Goal: Navigation & Orientation: Understand site structure

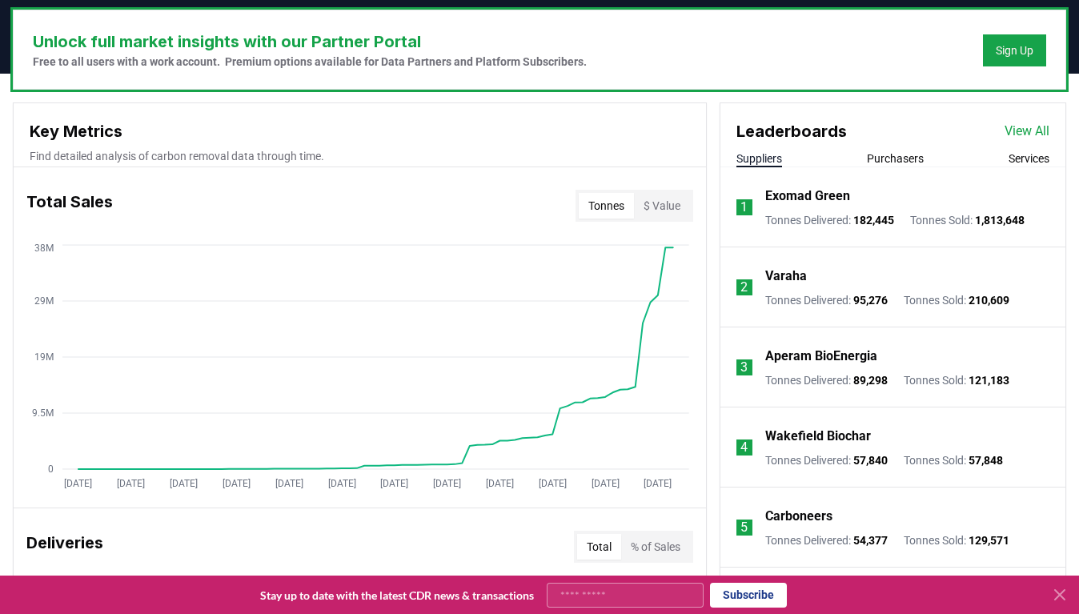
scroll to position [497, 0]
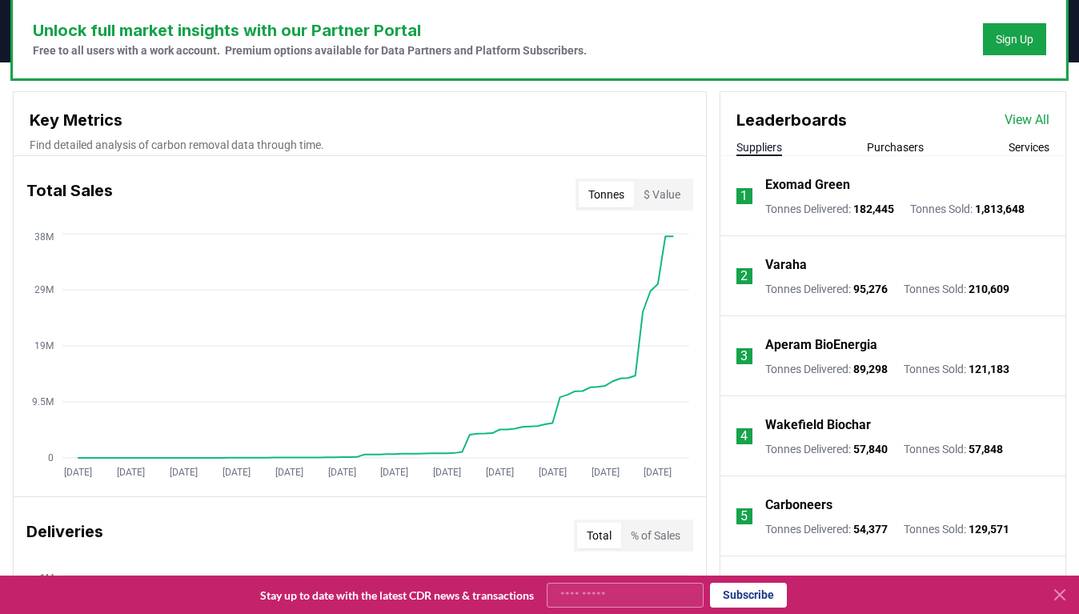
click at [892, 148] on button "Purchasers" at bounding box center [895, 147] width 57 height 16
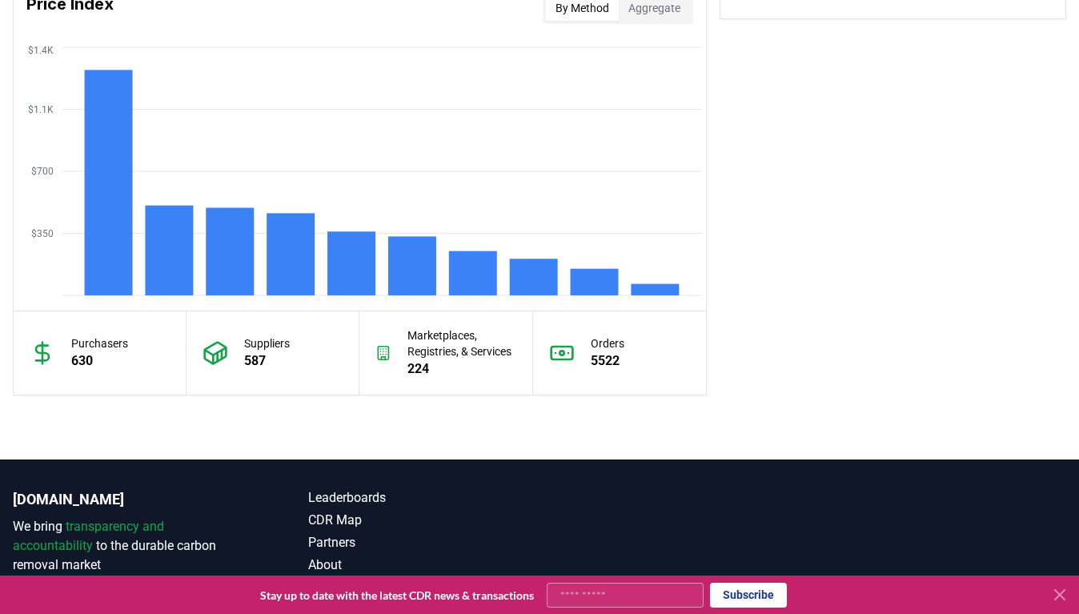
scroll to position [1461, 0]
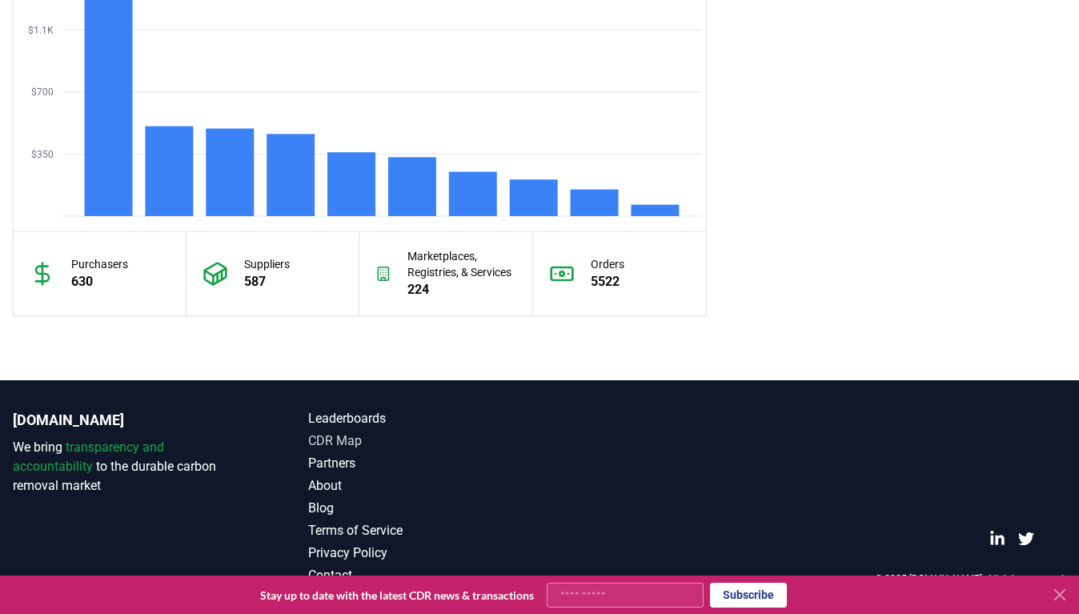
click at [330, 443] on link "CDR Map" at bounding box center [423, 441] width 231 height 19
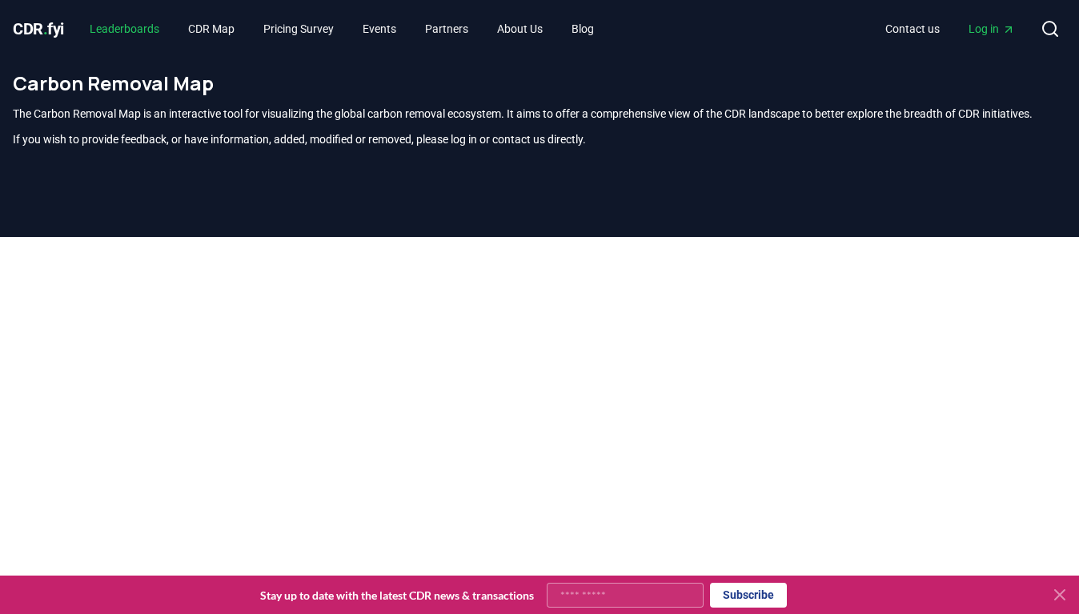
click at [162, 32] on link "Leaderboards" at bounding box center [124, 28] width 95 height 29
